Goal: Task Accomplishment & Management: Manage account settings

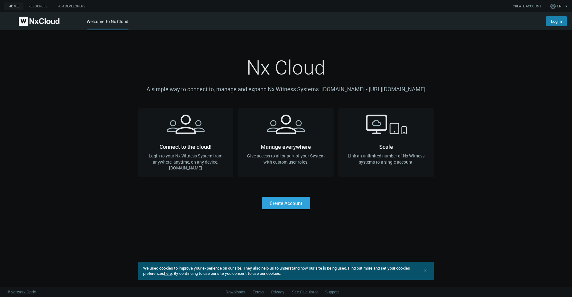
click at [547, 21] on link "Log In" at bounding box center [556, 21] width 21 height 10
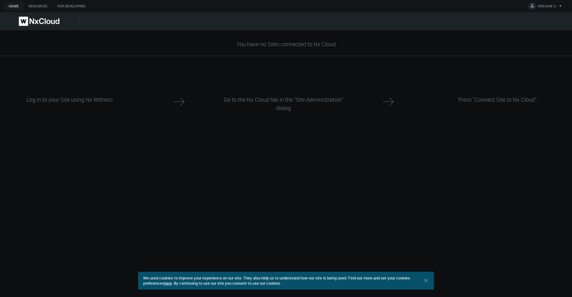
drag, startPoint x: 422, startPoint y: 283, endPoint x: 435, endPoint y: 281, distance: 13.8
click at [422, 283] on div "We used cookies to improve your experience on our site. They also help us to un…" at bounding box center [286, 281] width 296 height 18
click at [435, 281] on div "You have no Sites connected to Nx Cloud Log in to your Site using Nx Witness Go…" at bounding box center [286, 163] width 572 height 267
click at [432, 282] on div "We used cookies to improve your experience on our site. They also help us to un…" at bounding box center [286, 281] width 296 height 18
click at [428, 281] on icon ".st0 { stroke : #698796; } Close" at bounding box center [426, 281] width 6 height 6
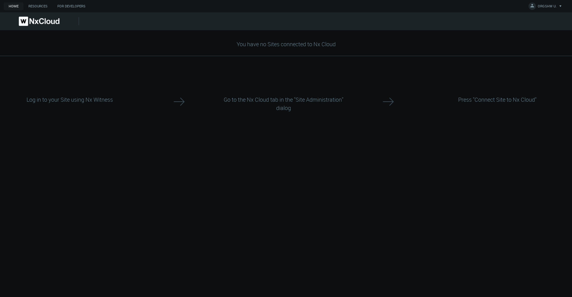
click at [188, 135] on div at bounding box center [179, 104] width 70 height 66
click at [551, 7] on span "ORGSHW U." at bounding box center [547, 7] width 19 height 7
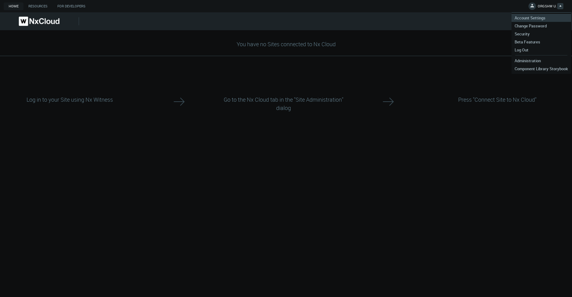
click at [538, 18] on span "Account Settings" at bounding box center [530, 18] width 37 height 6
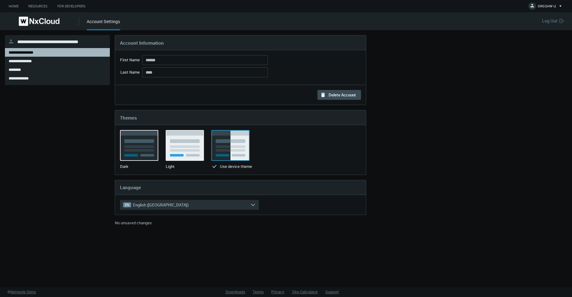
click at [378, 169] on div "**********" at bounding box center [221, 135] width 439 height 200
click at [10, 6] on link "Home" at bounding box center [14, 6] width 20 height 8
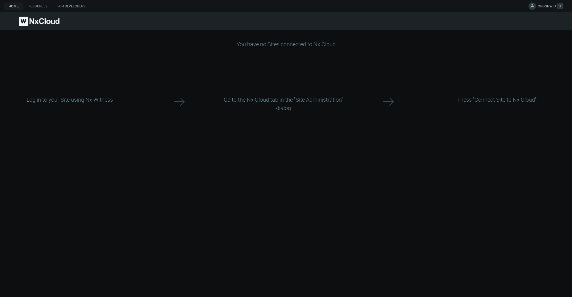
click at [543, 7] on span "ORGSHW U." at bounding box center [547, 7] width 19 height 7
click at [430, 93] on div "Press "Connect Site to Nx Cloud"" at bounding box center [498, 104] width 144 height 66
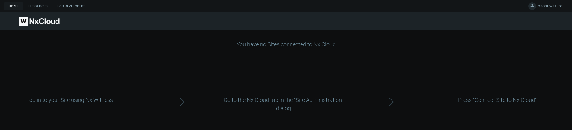
click at [188, 108] on div at bounding box center [179, 103] width 65 height 34
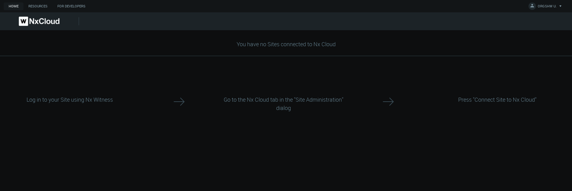
click at [256, 130] on div "Go to the Nx Cloud tab in the "Site Administration" dialog" at bounding box center [283, 104] width 139 height 66
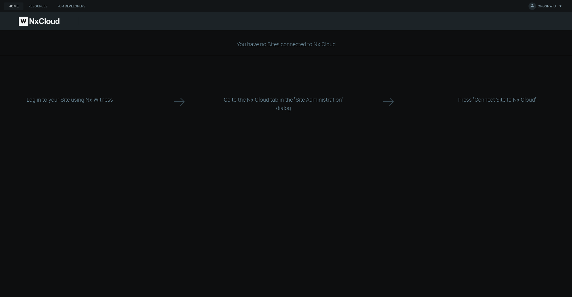
click at [233, 115] on div "Go to the Nx Cloud tab in the "Site Administration" dialog" at bounding box center [283, 104] width 135 height 36
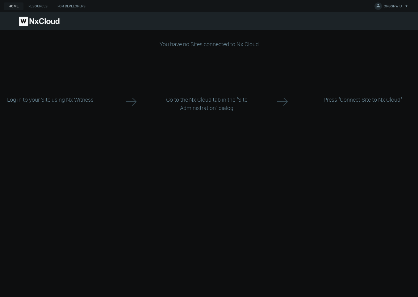
click at [280, 130] on div "You have no Sites connected to Nx Cloud Log in to your Site using Nx Witness Go…" at bounding box center [209, 163] width 418 height 267
click at [171, 84] on div "Go to the Nx Cloud tab in the "Site Administration" dialog" at bounding box center [206, 104] width 101 height 66
click at [377, 87] on div "Press "Connect Site to Nx Cloud"" at bounding box center [363, 100] width 96 height 28
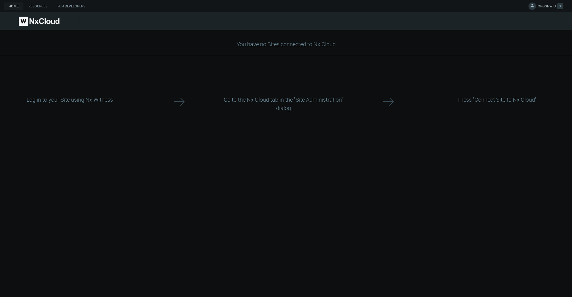
click at [417, 8] on button "ORGSHW U." at bounding box center [546, 6] width 40 height 13
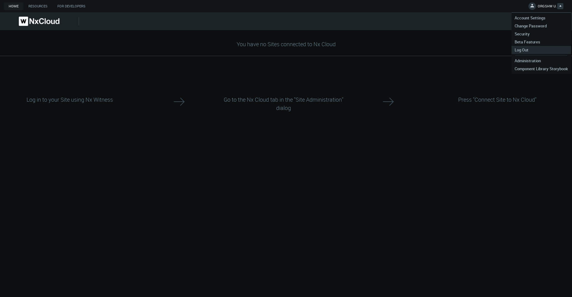
click at [417, 48] on span "Log Out" at bounding box center [522, 50] width 20 height 6
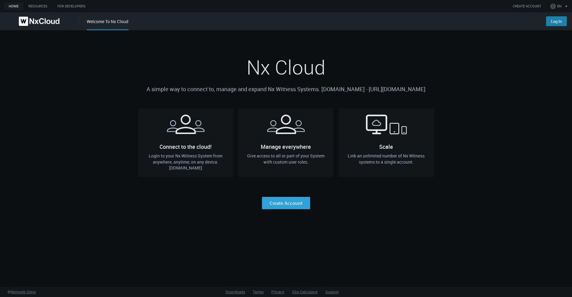
click at [560, 22] on link "Log In" at bounding box center [556, 21] width 21 height 10
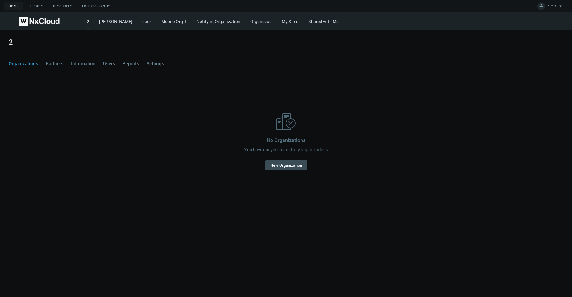
click at [320, 20] on link "Shared with Me" at bounding box center [323, 22] width 30 height 6
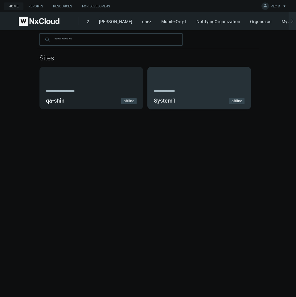
click at [183, 83] on div "***** * ******* System1 offline" at bounding box center [199, 88] width 103 height 42
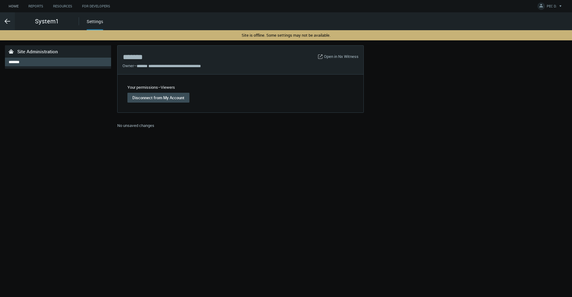
click at [18, 7] on link "Home" at bounding box center [14, 6] width 20 height 8
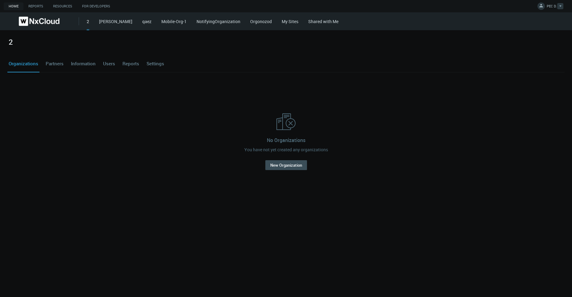
click at [555, 10] on span "PEC D." at bounding box center [552, 7] width 10 height 7
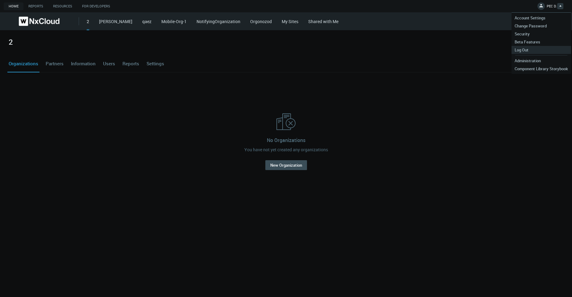
click at [522, 51] on span "Log Out" at bounding box center [522, 50] width 20 height 6
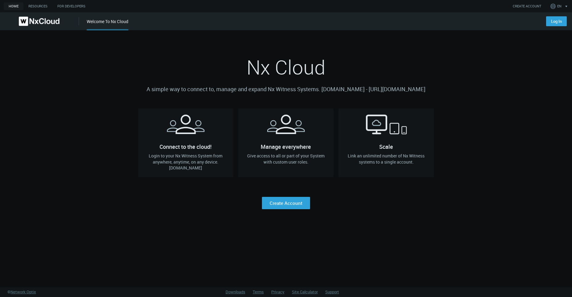
click at [569, 23] on div "Log In" at bounding box center [555, 19] width 33 height 14
click at [559, 23] on link "Log In" at bounding box center [556, 21] width 21 height 10
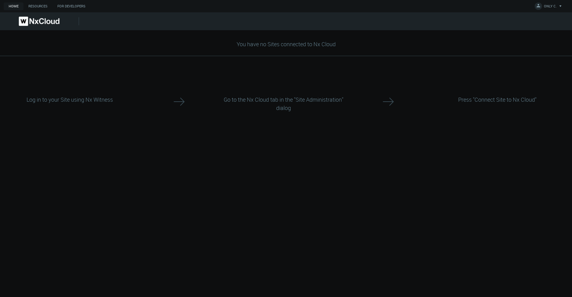
click at [301, 88] on div "Go to the Nx Cloud tab in the "Site Administration" dialog" at bounding box center [283, 104] width 135 height 36
